Goal: Information Seeking & Learning: Check status

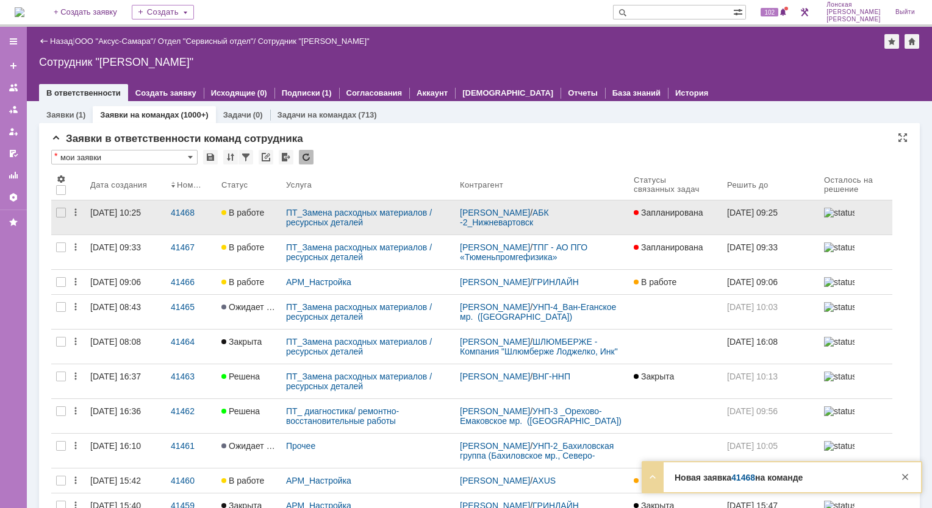
click at [141, 211] on div "[DATE] 10:25" at bounding box center [115, 213] width 51 height 10
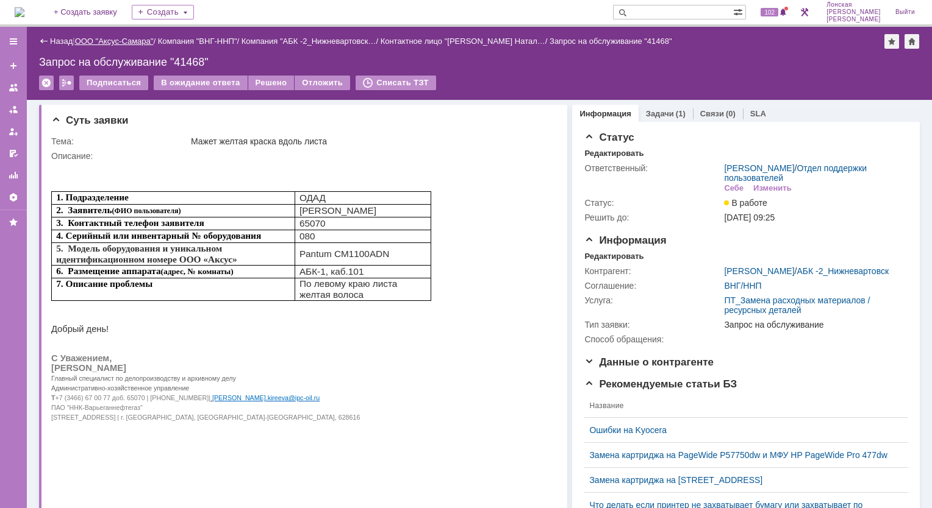
click at [110, 43] on link "ООО "Аксус-Самара"" at bounding box center [114, 41] width 79 height 9
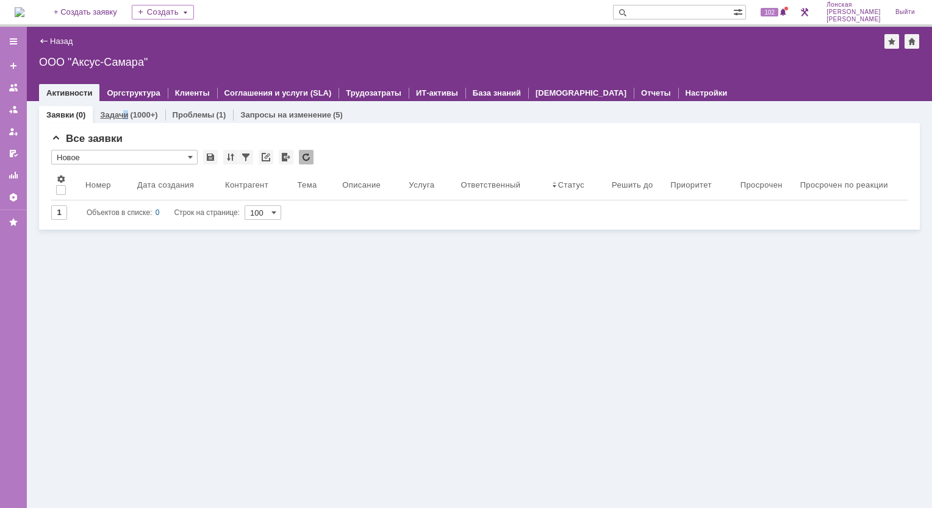
click at [125, 119] on div "Задачи (1000+)" at bounding box center [129, 115] width 72 height 18
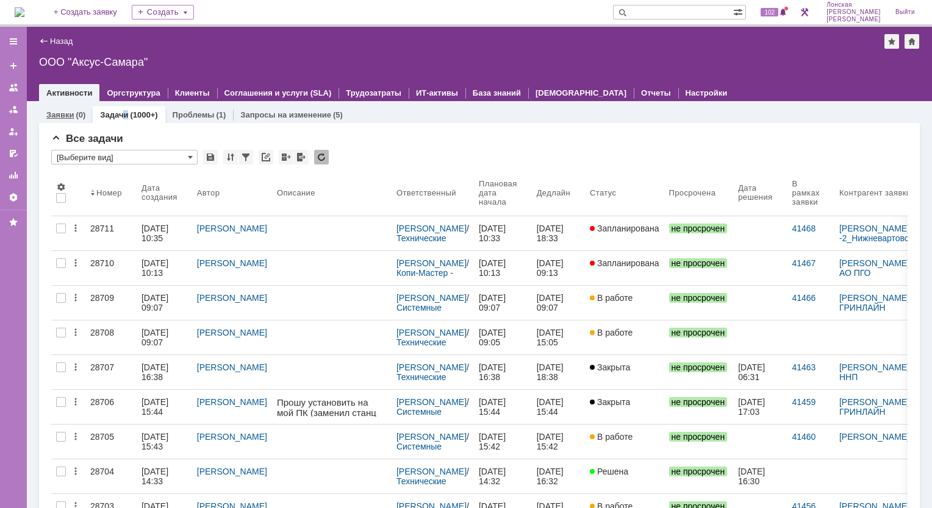
drag, startPoint x: 125, startPoint y: 119, endPoint x: 49, endPoint y: 116, distance: 76.3
click at [47, 116] on link "Заявки" at bounding box center [59, 114] width 27 height 9
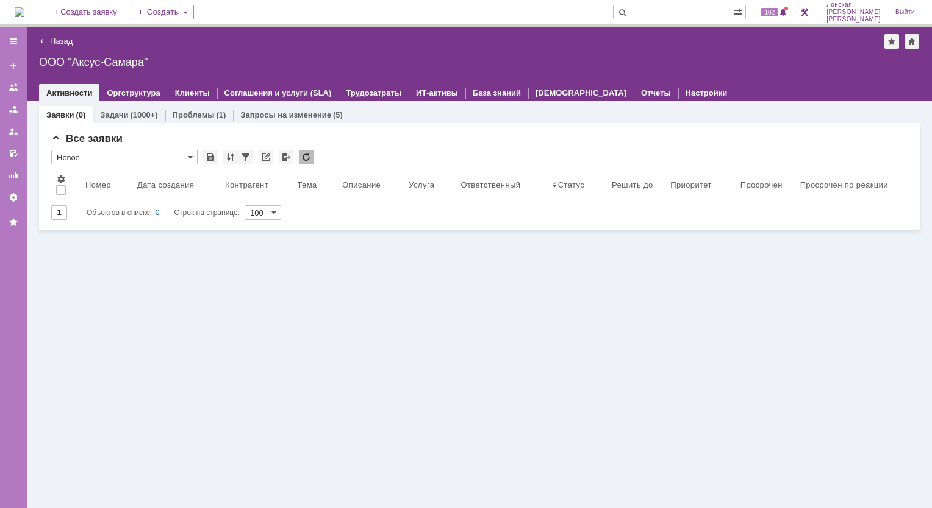
click at [65, 119] on div "Заявки (0)" at bounding box center [66, 115] width 54 height 18
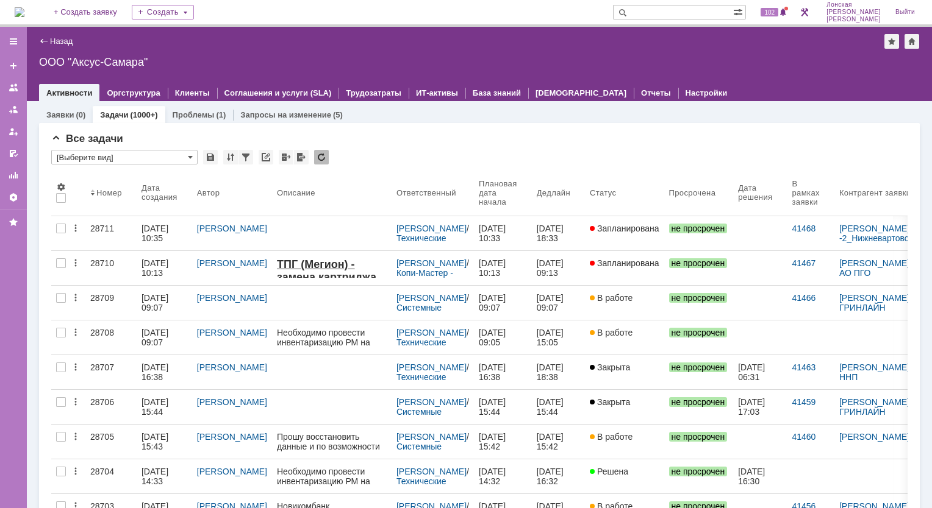
click at [43, 43] on div "Назад" at bounding box center [56, 41] width 34 height 9
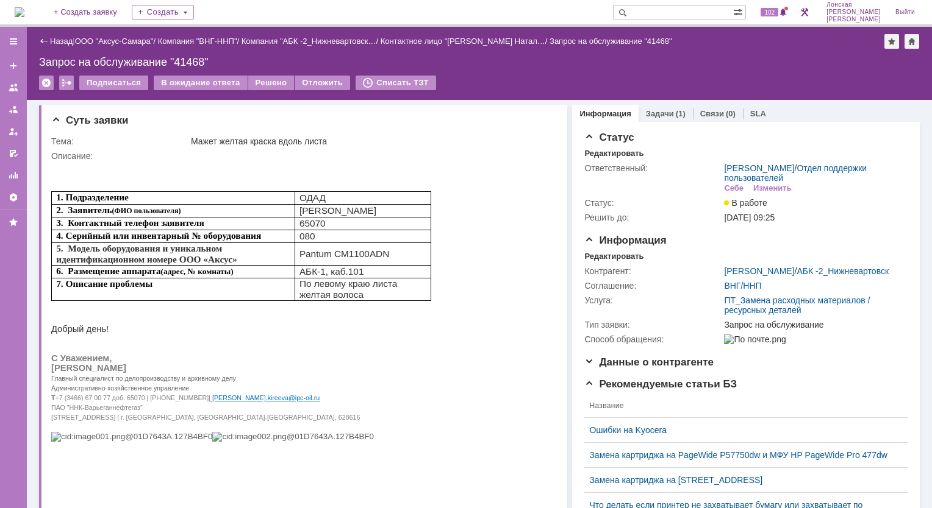
click at [43, 43] on div "Назад" at bounding box center [56, 41] width 34 height 9
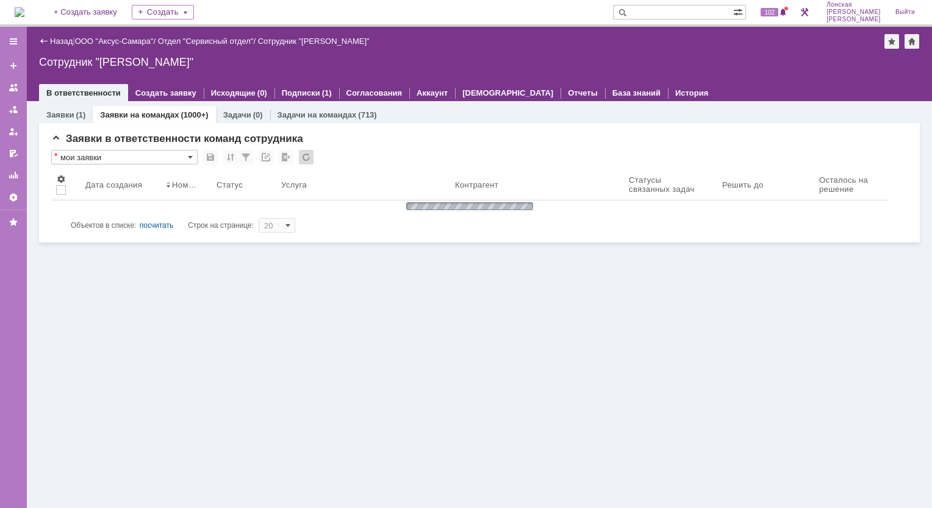
click at [43, 43] on div "Назад" at bounding box center [56, 41] width 34 height 9
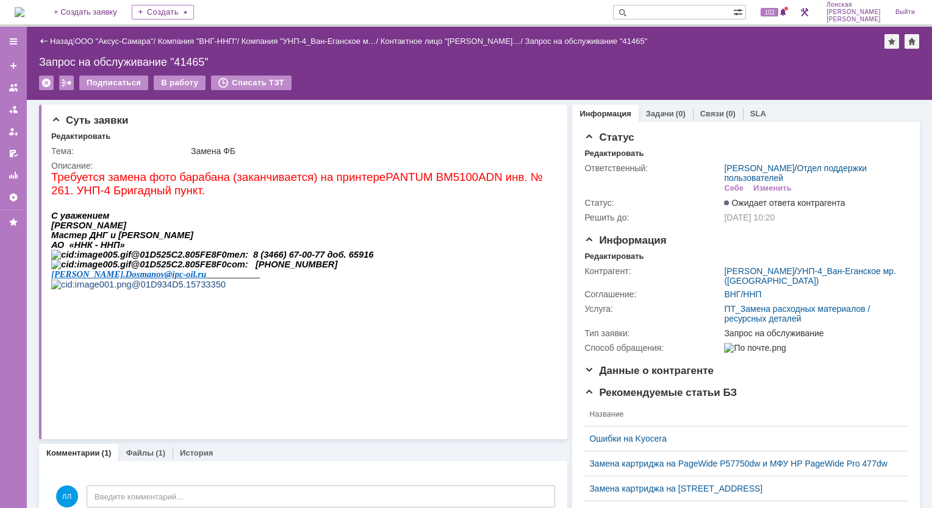
click at [43, 43] on div "Назад" at bounding box center [56, 41] width 34 height 9
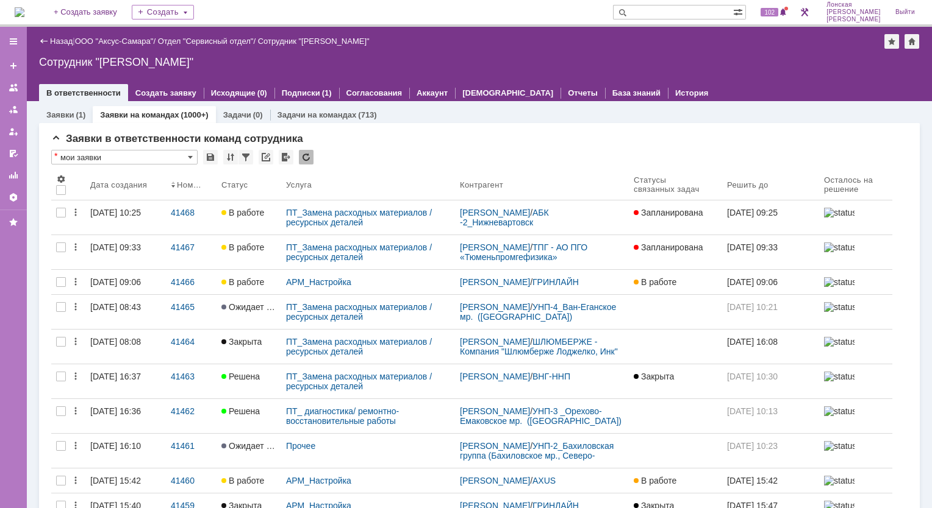
click at [148, 116] on link "Заявки на командах" at bounding box center [139, 114] width 79 height 9
